Goal: Find specific page/section: Find specific page/section

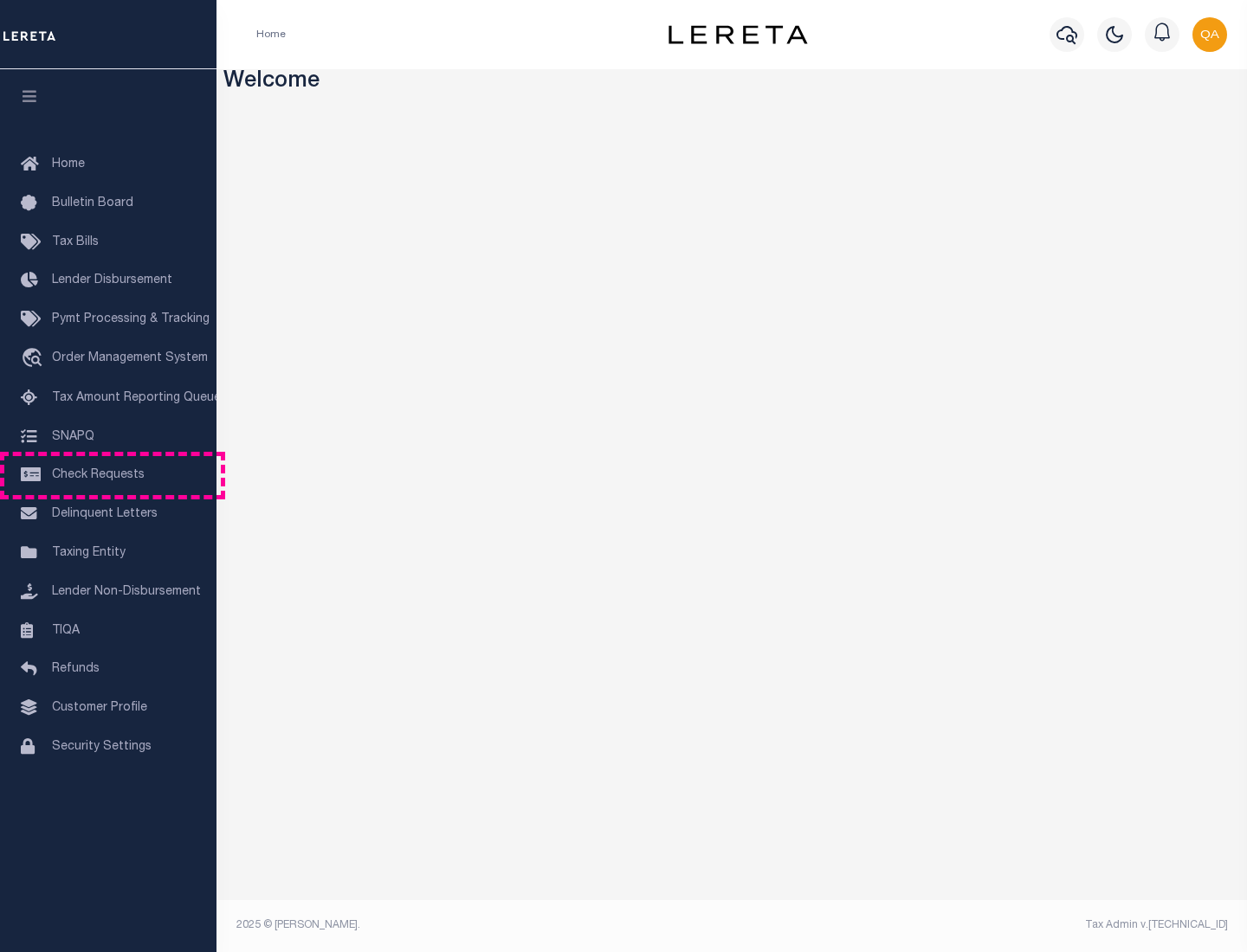
click at [108, 476] on span "Check Requests" at bounding box center [98, 476] width 92 height 13
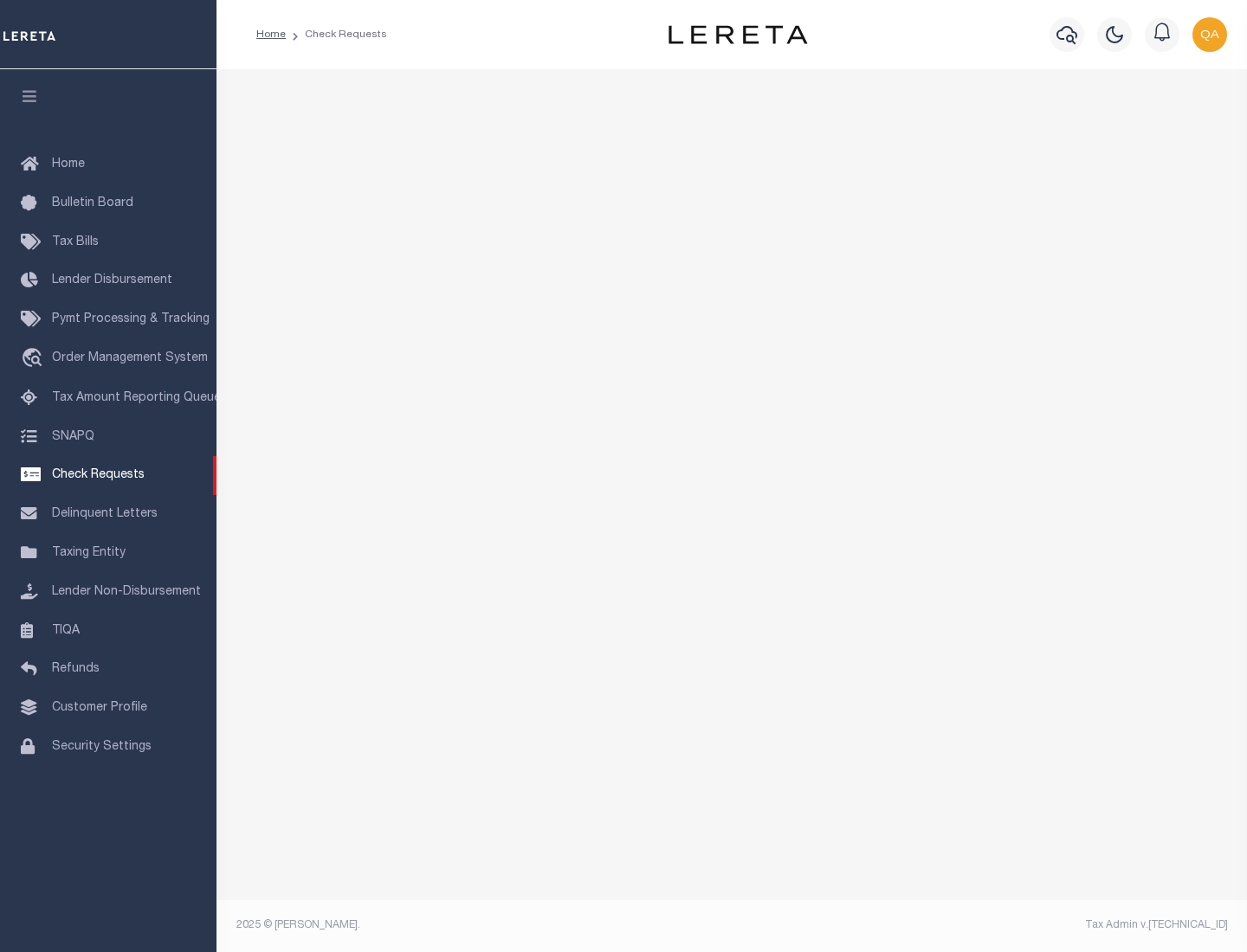
select select "50"
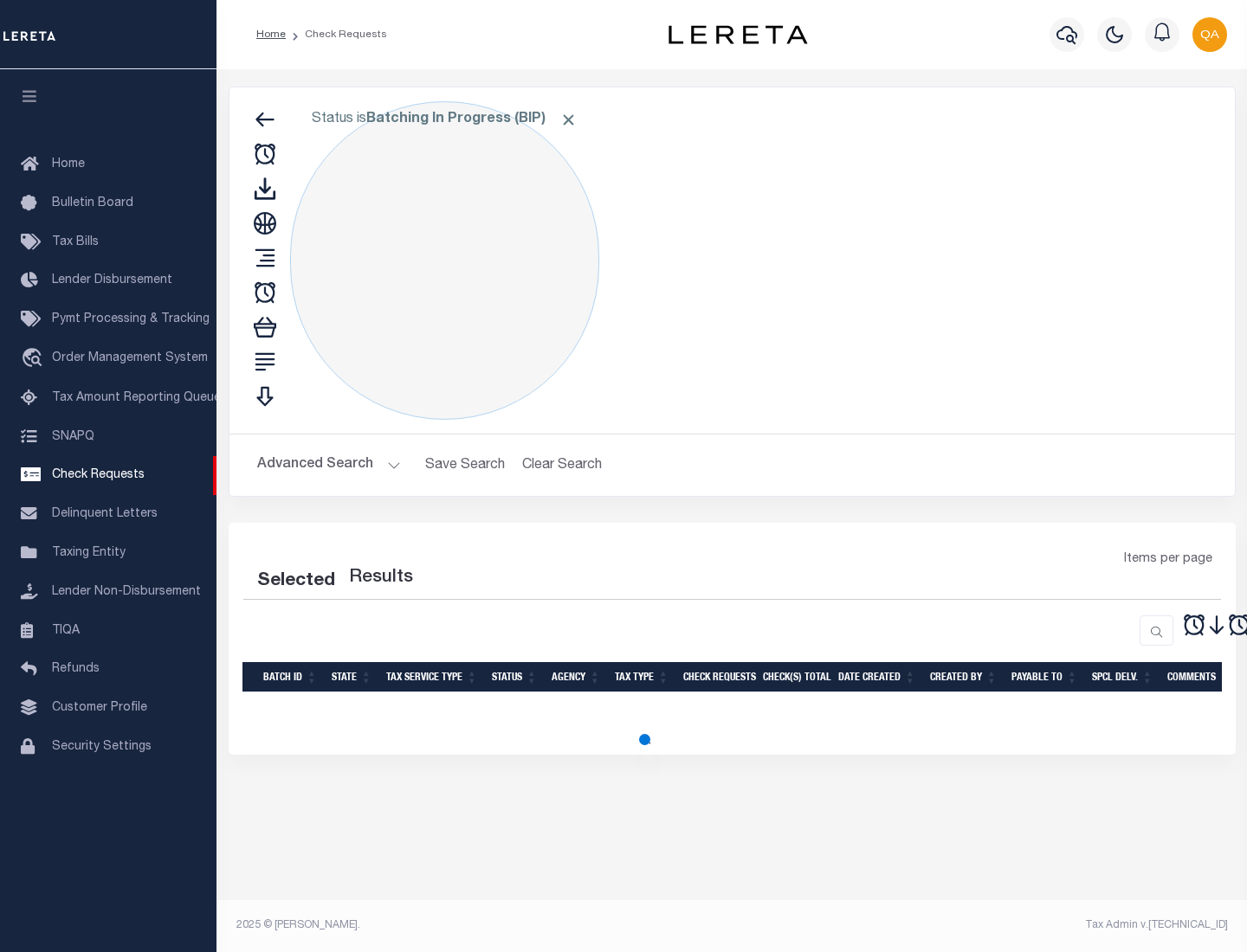
select select "50"
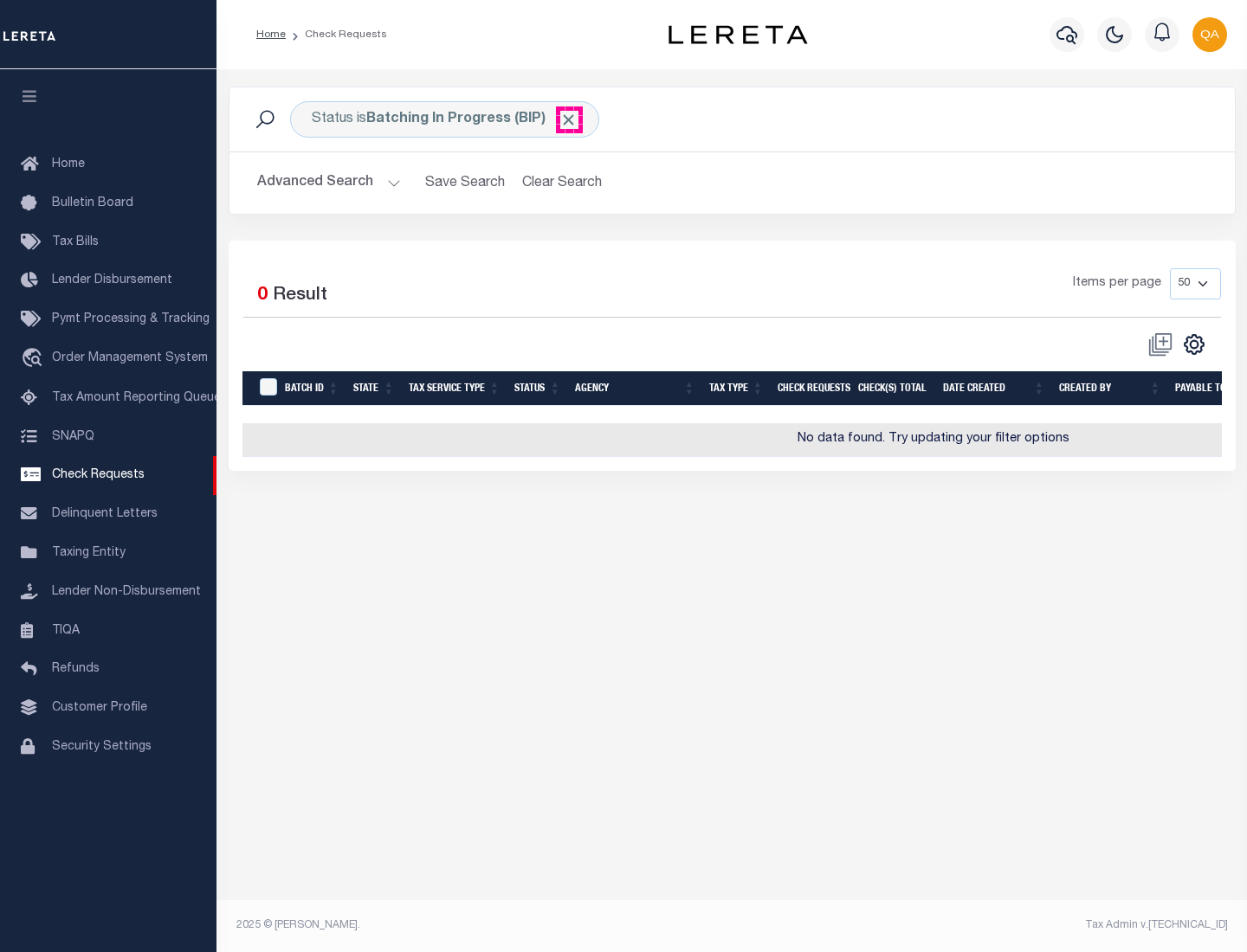
click at [569, 119] on span "Click to Remove" at bounding box center [568, 120] width 18 height 18
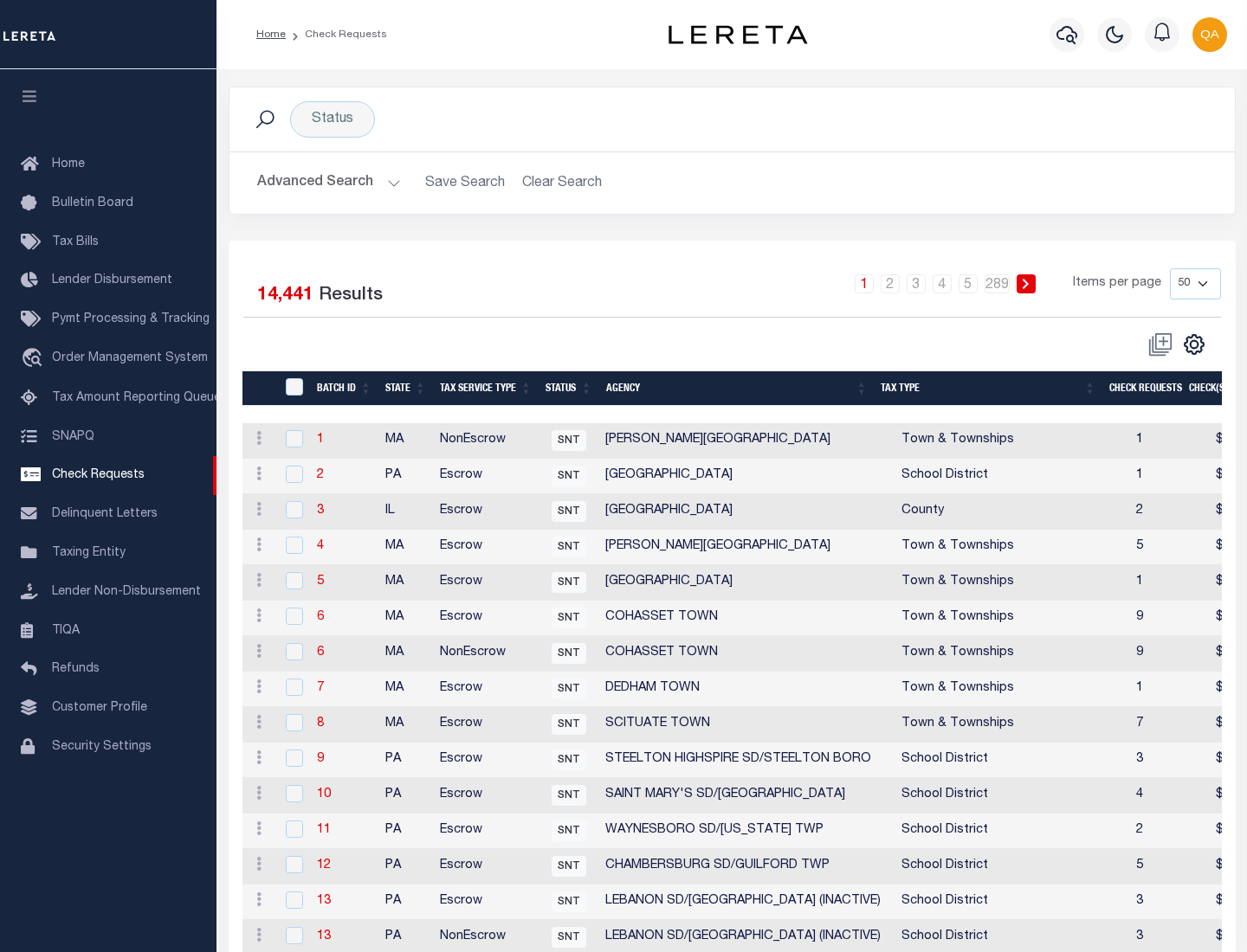
scroll to position [835, 0]
